Goal: Use online tool/utility

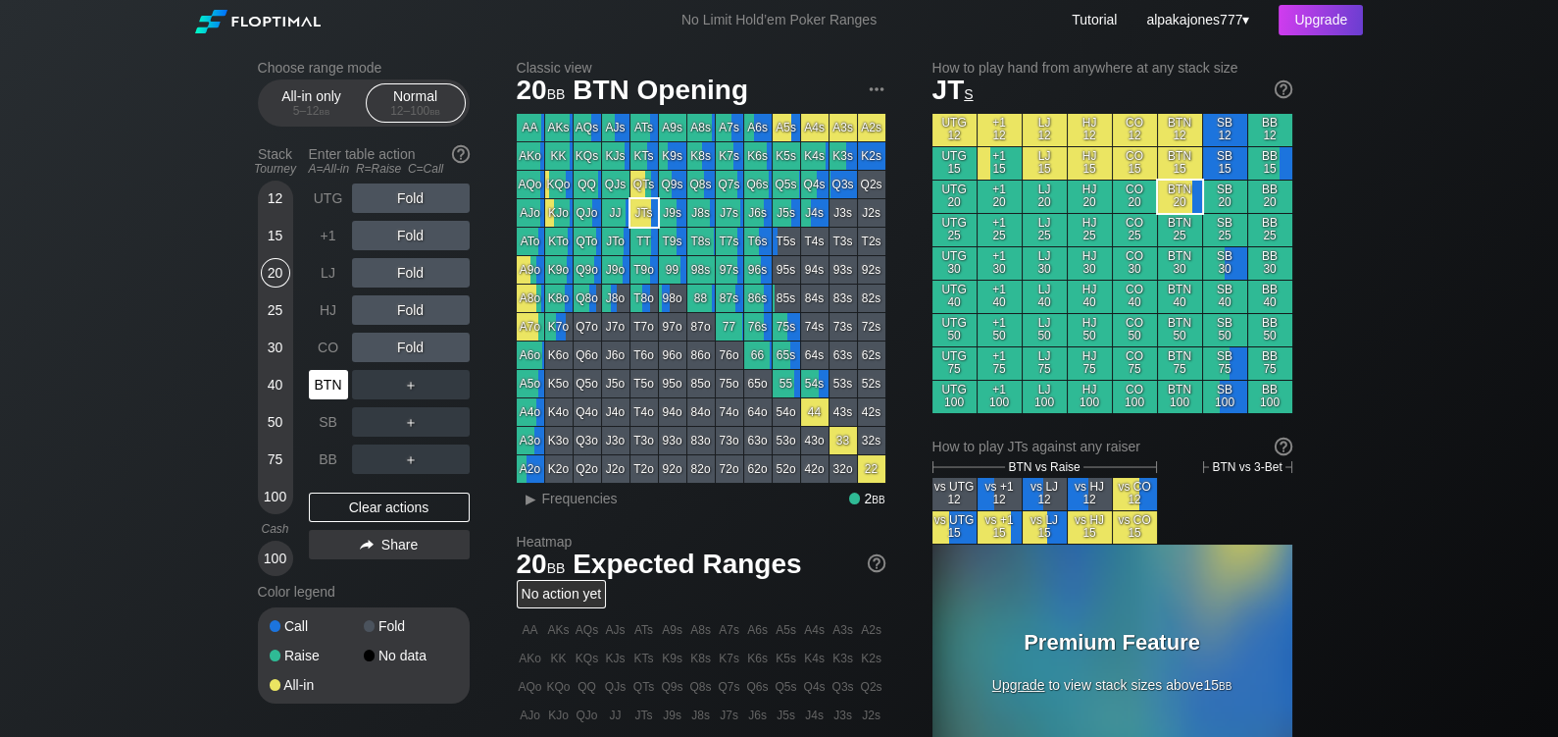
click at [325, 386] on div "BTN" at bounding box center [328, 384] width 39 height 29
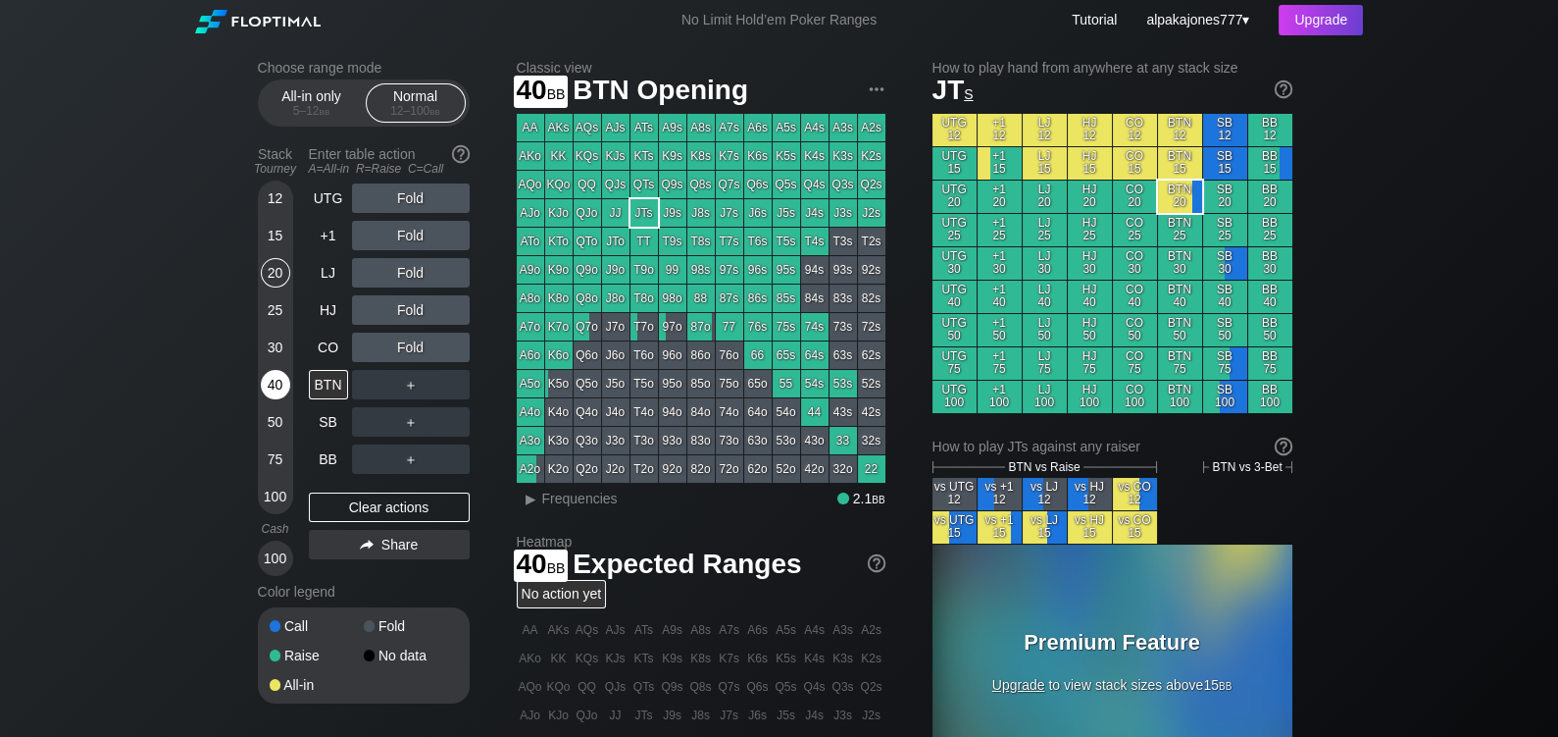
click at [281, 382] on div "40" at bounding box center [275, 384] width 29 height 29
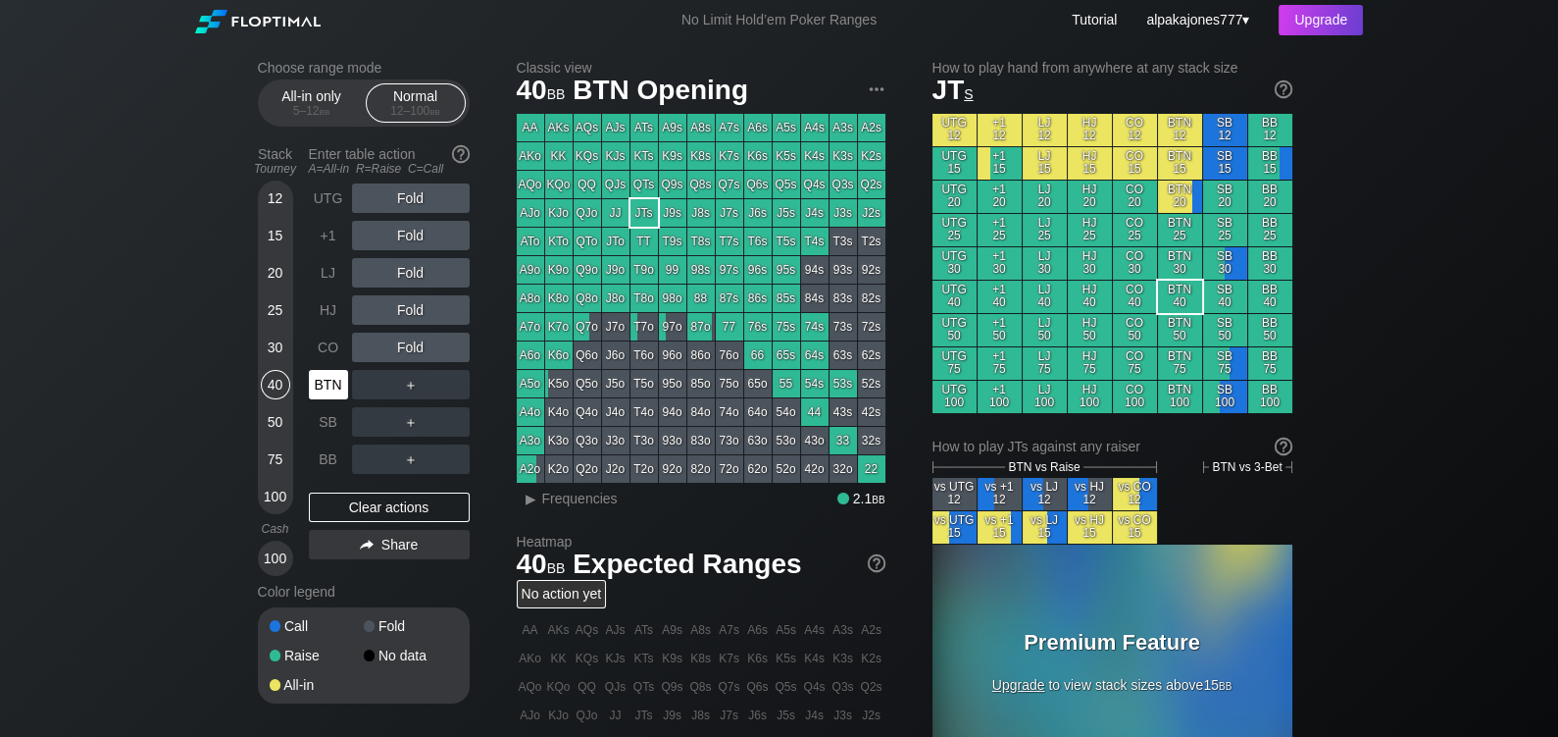
click at [320, 377] on div "BTN" at bounding box center [328, 384] width 39 height 29
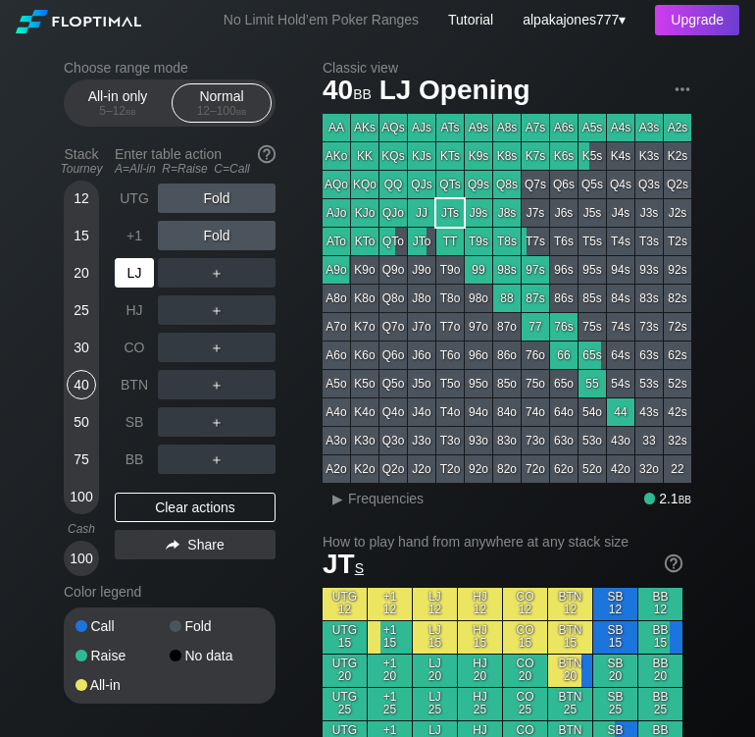
click at [136, 273] on div "LJ" at bounding box center [134, 272] width 39 height 29
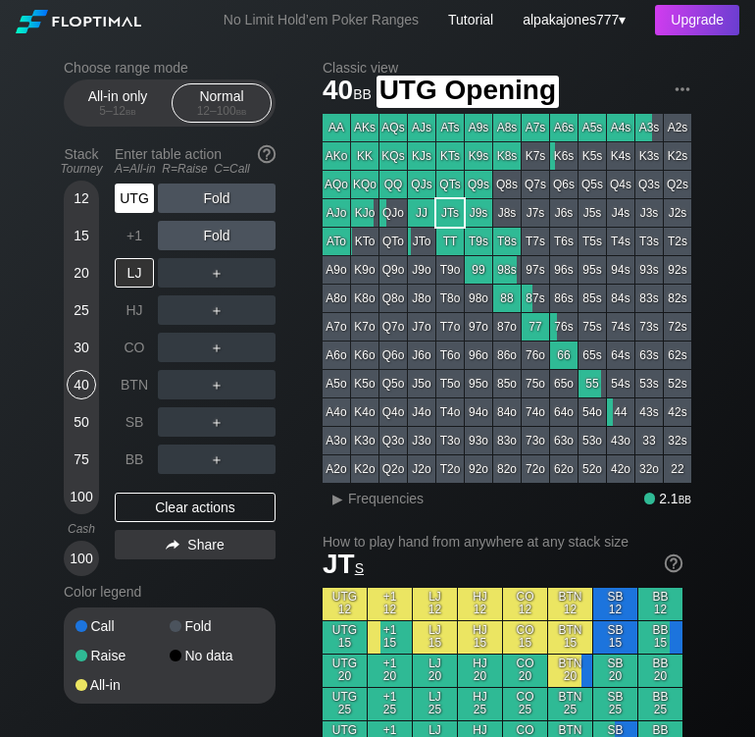
click at [143, 197] on div "UTG" at bounding box center [134, 197] width 39 height 29
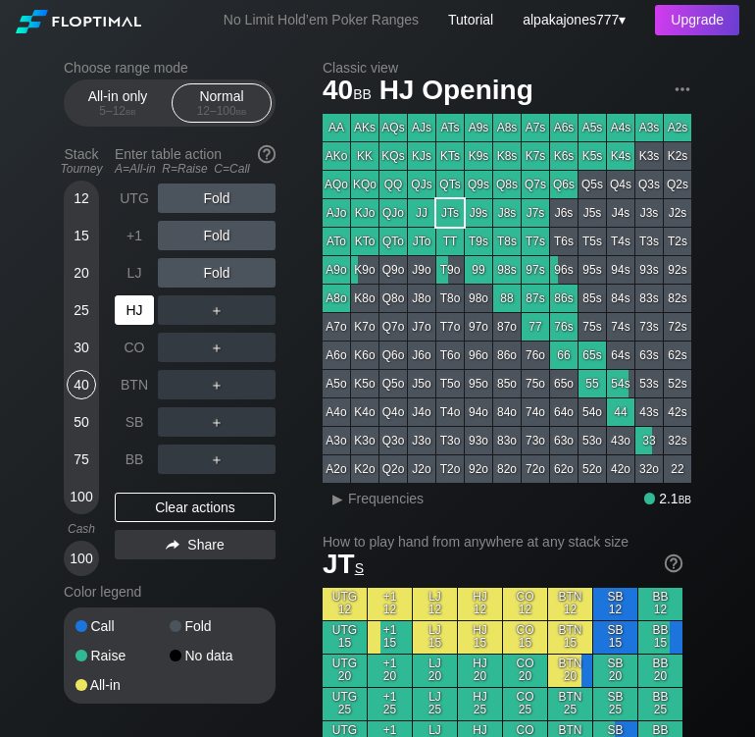
click at [132, 302] on div "HJ" at bounding box center [134, 309] width 39 height 29
